Goal: Task Accomplishment & Management: Manage account settings

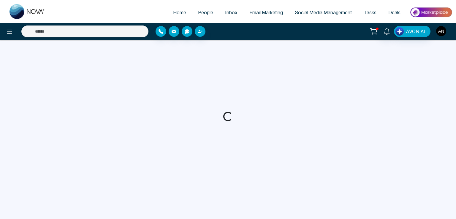
click at [439, 31] on img "button" at bounding box center [441, 31] width 10 height 10
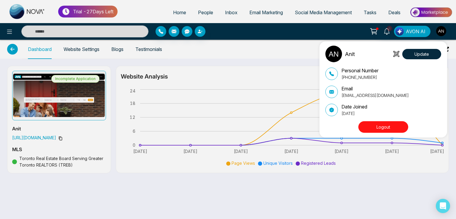
click at [202, 9] on div "Anit Update Personal Number +919930053035 Email anit+theme2@mmnovatech.com Date…" at bounding box center [228, 109] width 456 height 219
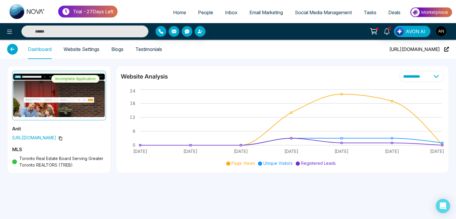
click at [201, 12] on span "People" at bounding box center [205, 12] width 15 height 6
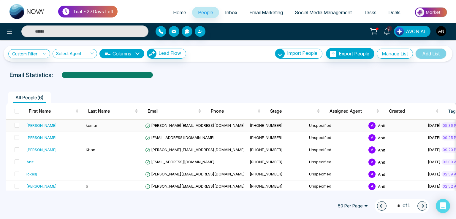
click at [169, 126] on span "hardik@peregrine-it.com" at bounding box center [195, 125] width 100 height 5
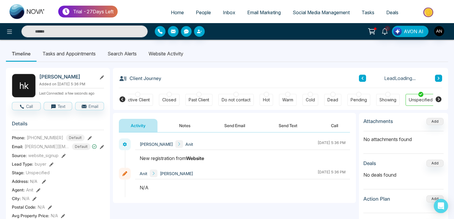
scroll to position [0, 132]
click at [128, 53] on li "Search Alerts" at bounding box center [122, 54] width 41 height 16
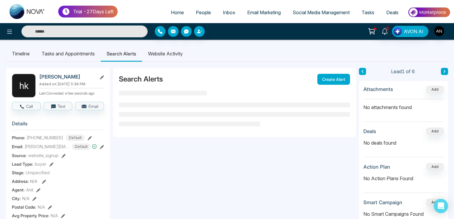
click at [167, 52] on li "Website Activity" at bounding box center [165, 54] width 47 height 16
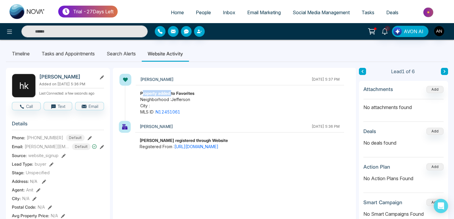
drag, startPoint x: 143, startPoint y: 93, endPoint x: 173, endPoint y: 94, distance: 29.7
click at [173, 94] on strong "Property added to Favorites" at bounding box center [167, 93] width 54 height 5
drag, startPoint x: 140, startPoint y: 105, endPoint x: 150, endPoint y: 104, distance: 10.7
click at [150, 104] on div "Property added to Favorites Neighborhood : Jefferson City : MLS ID : N12451061" at bounding box center [240, 102] width 208 height 25
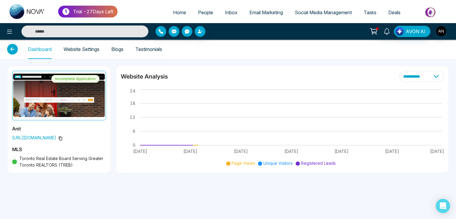
click at [76, 49] on link "Website Settings" at bounding box center [82, 49] width 36 height 5
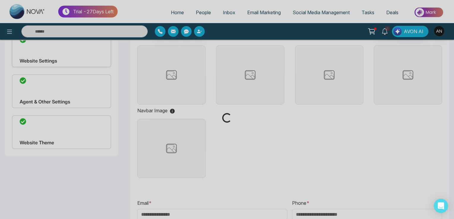
scroll to position [63, 0]
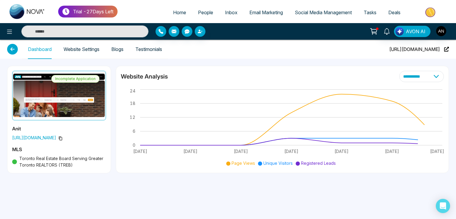
click at [119, 49] on link "Blogs" at bounding box center [117, 49] width 12 height 5
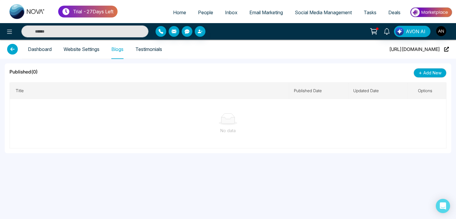
click at [82, 49] on link "Website Settings" at bounding box center [82, 49] width 36 height 5
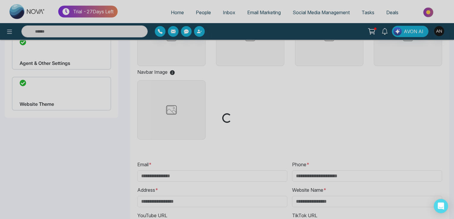
scroll to position [63, 0]
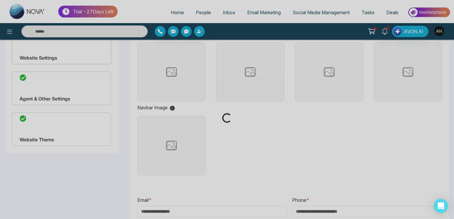
type input "**********"
type input "******"
type input "**********"
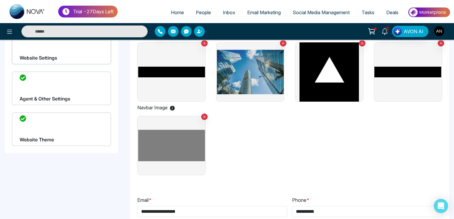
click at [53, 125] on div "Website Theme" at bounding box center [61, 130] width 99 height 34
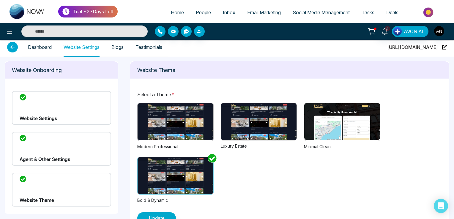
scroll to position [19, 0]
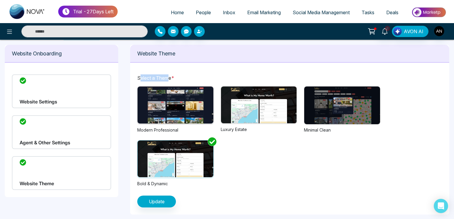
drag, startPoint x: 140, startPoint y: 75, endPoint x: 168, endPoint y: 74, distance: 28.2
click at [168, 74] on div "Select a Theme * Previous Next 1 2 3 Modern Professional Previous Next 1 2 3 Lu…" at bounding box center [289, 141] width 319 height 148
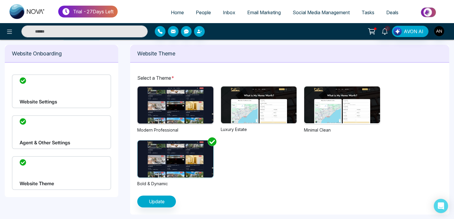
click at [229, 152] on div "Previous Next 1 2 3 Modern Professional Previous Next 1 2 3 Luxury Estate Previ…" at bounding box center [289, 136] width 305 height 101
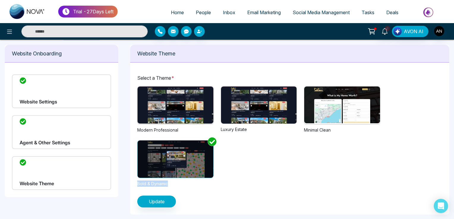
drag, startPoint x: 138, startPoint y: 185, endPoint x: 172, endPoint y: 183, distance: 33.3
click at [172, 183] on div "Bold & Dynamic" at bounding box center [175, 184] width 76 height 6
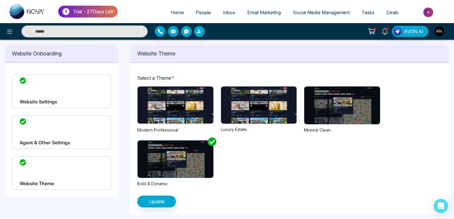
click at [445, 30] on div "6 AVON AI" at bounding box center [359, 31] width 182 height 11
click at [442, 29] on img "button" at bounding box center [439, 31] width 10 height 10
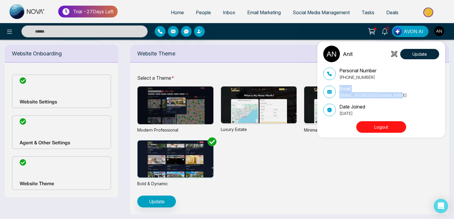
drag, startPoint x: 404, startPoint y: 95, endPoint x: 333, endPoint y: 99, distance: 71.4
click at [333, 99] on div "Personal Number +919930053035 Email anit+theme2@mmnovatech.com Date Joined Octo…" at bounding box center [381, 92] width 116 height 50
copy div "Email anit+theme2@mmnovatech.com"
